Goal: Check status: Check status

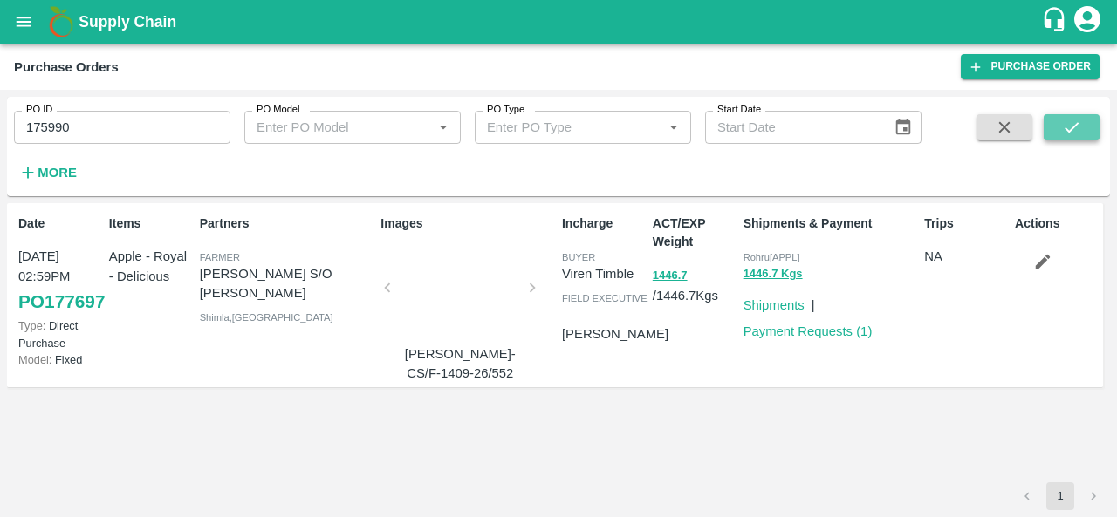
click at [1077, 124] on icon "submit" at bounding box center [1071, 127] width 14 height 10
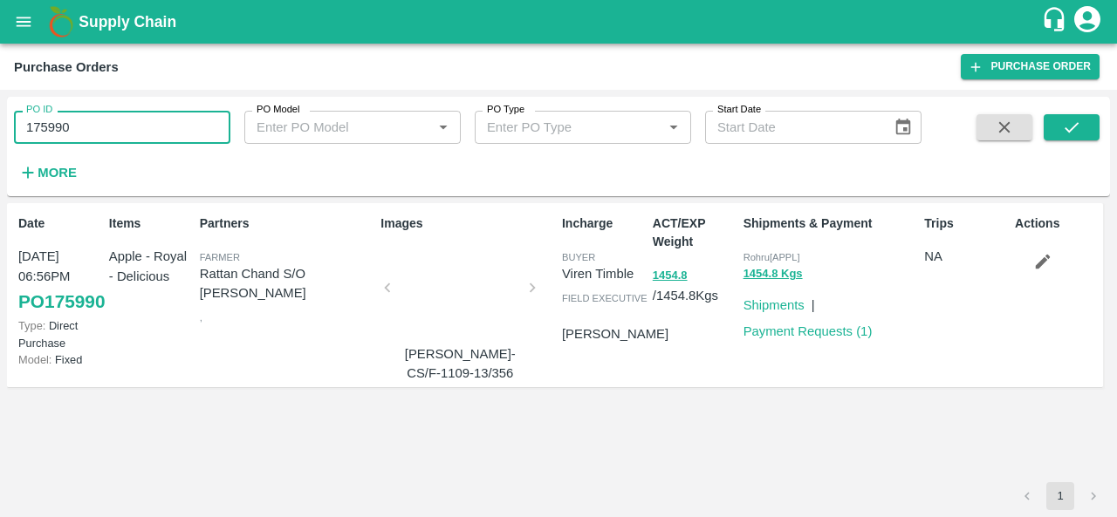
click at [79, 139] on input "175990" at bounding box center [122, 127] width 216 height 33
paste input "text"
click at [1073, 132] on icon "submit" at bounding box center [1071, 127] width 19 height 19
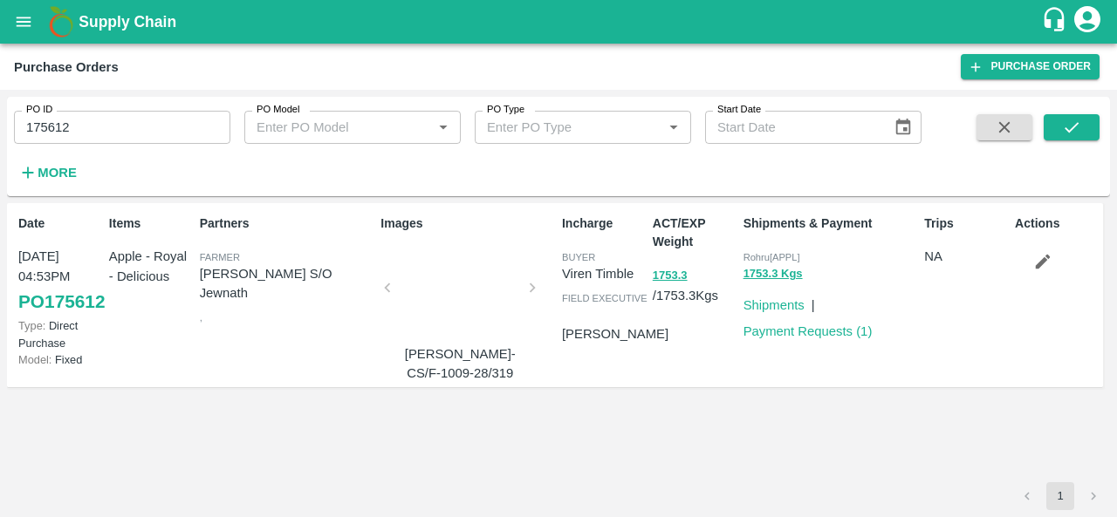
click at [963, 383] on div "Trips NA" at bounding box center [962, 295] width 91 height 175
click at [166, 110] on div "PO ID 175612 PO ID" at bounding box center [115, 120] width 230 height 47
click at [143, 123] on input "175612" at bounding box center [122, 127] width 216 height 33
paste input "text"
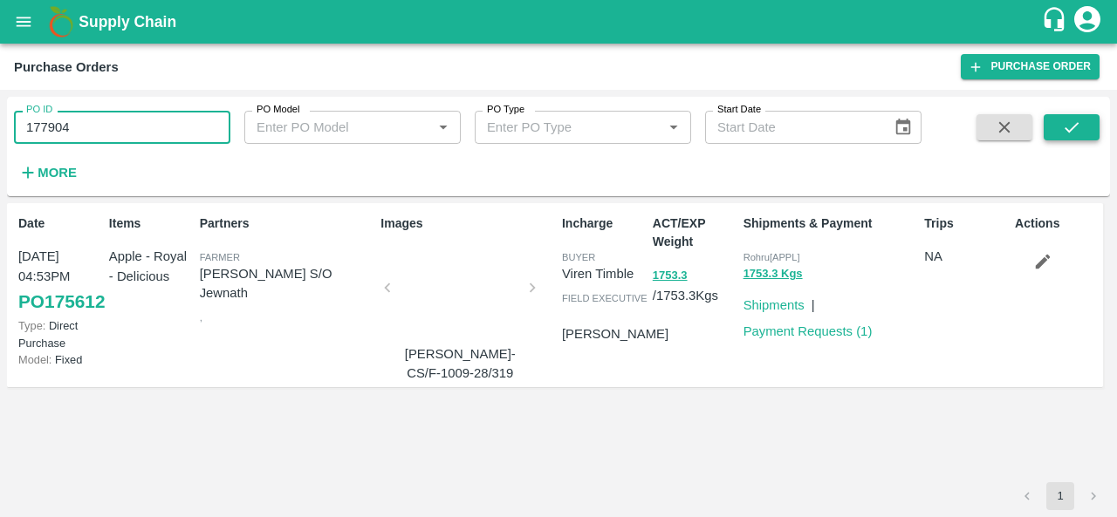
click at [1063, 132] on icon "submit" at bounding box center [1071, 127] width 19 height 19
click at [162, 130] on input "177904" at bounding box center [122, 127] width 216 height 33
paste input "text"
click at [1065, 126] on icon "submit" at bounding box center [1071, 127] width 19 height 19
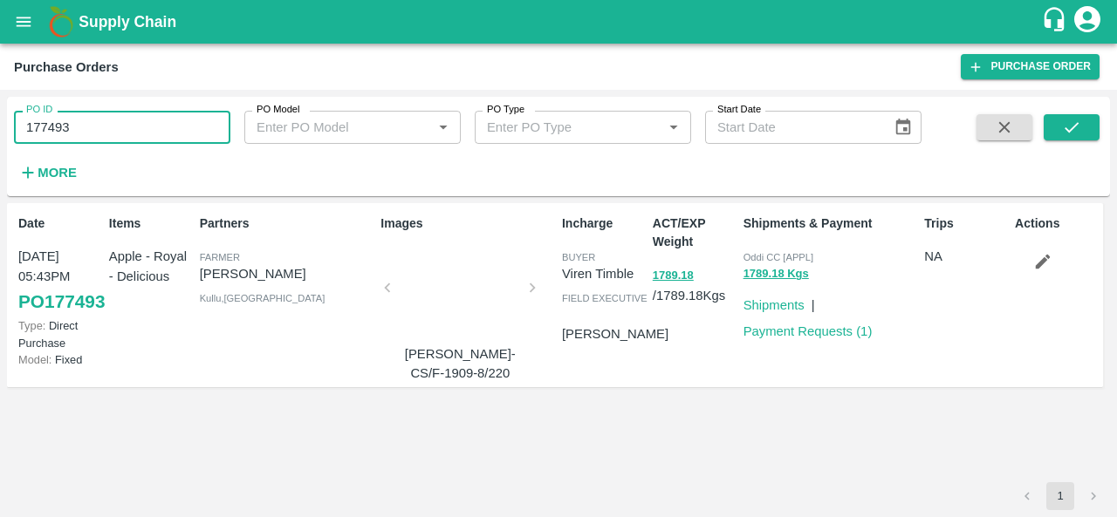
click at [123, 136] on input "177493" at bounding box center [122, 127] width 216 height 33
paste input "text"
click at [1071, 128] on icon "submit" at bounding box center [1071, 127] width 19 height 19
click at [171, 116] on input "178237" at bounding box center [122, 127] width 216 height 33
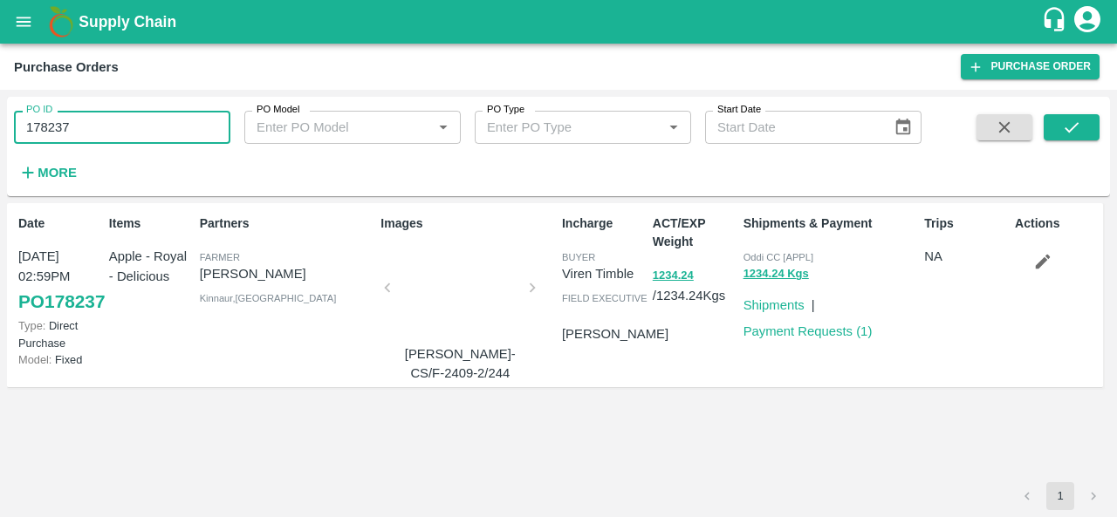
click at [171, 116] on input "178237" at bounding box center [122, 127] width 216 height 33
paste input "text"
type input "177156"
click at [1061, 140] on button "submit" at bounding box center [1071, 127] width 56 height 26
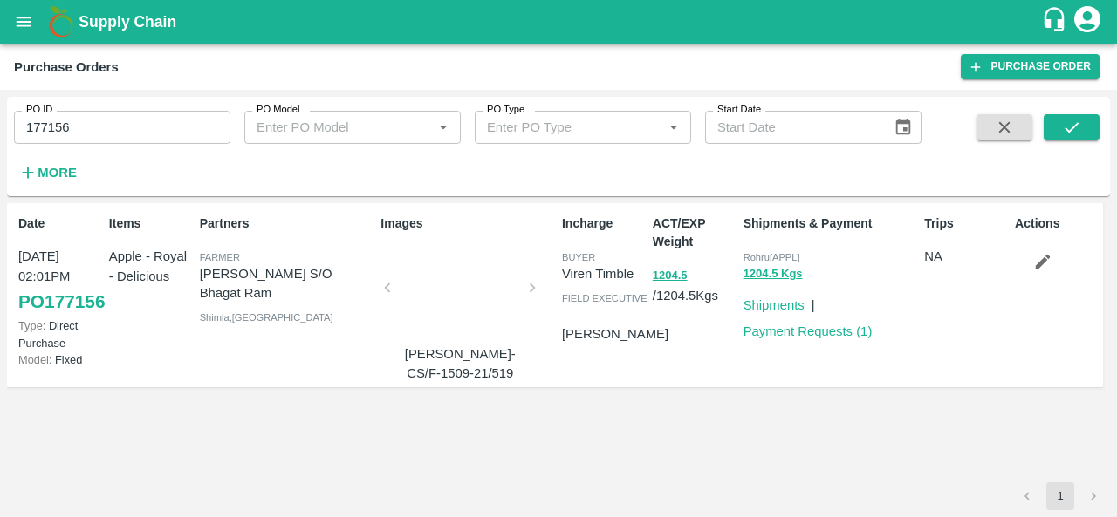
click at [1098, 183] on span at bounding box center [1071, 150] width 56 height 72
